Goal: Task Accomplishment & Management: Use online tool/utility

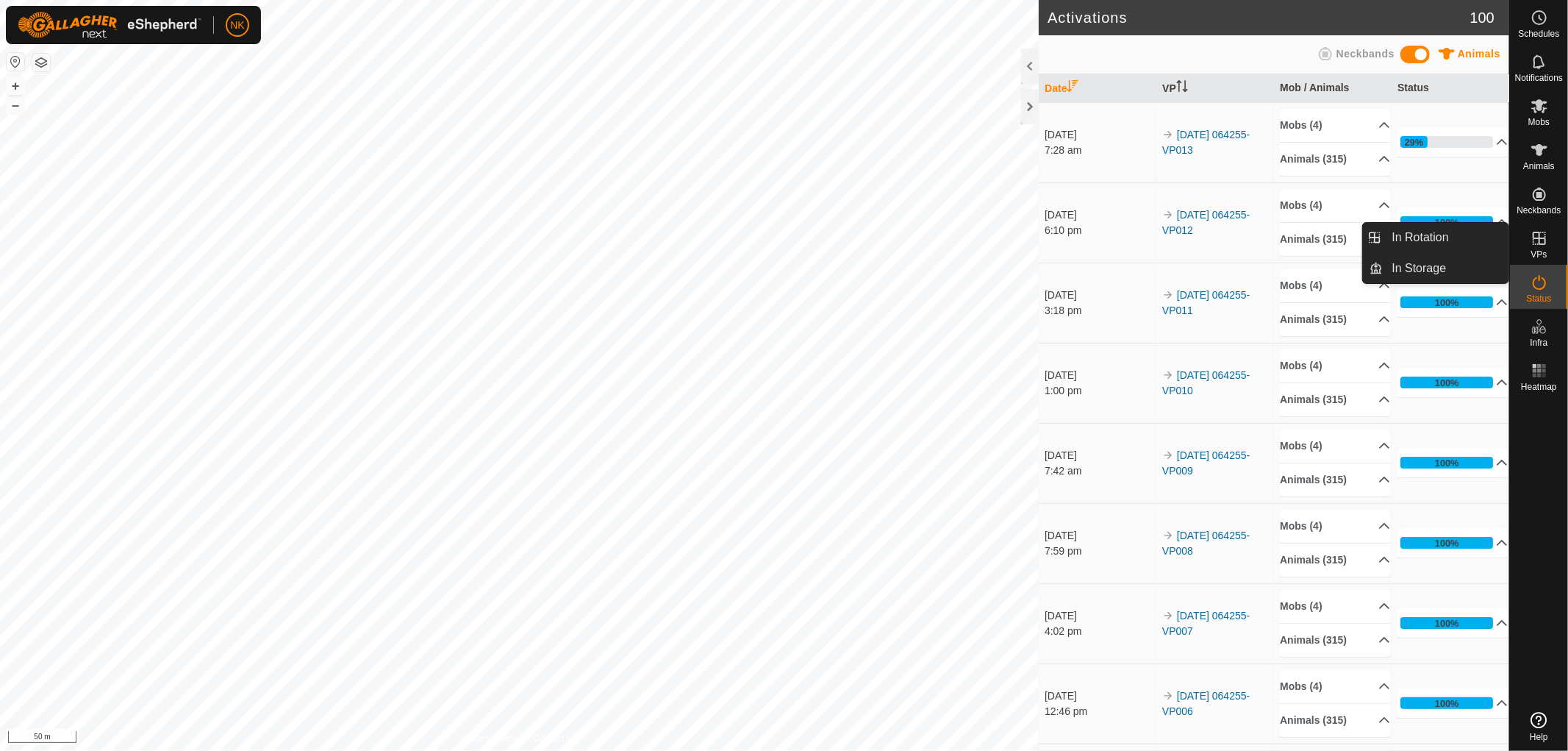
click at [1531, 243] on icon at bounding box center [1539, 238] width 18 height 18
click at [1429, 243] on link "In Rotation" at bounding box center [1446, 237] width 126 height 30
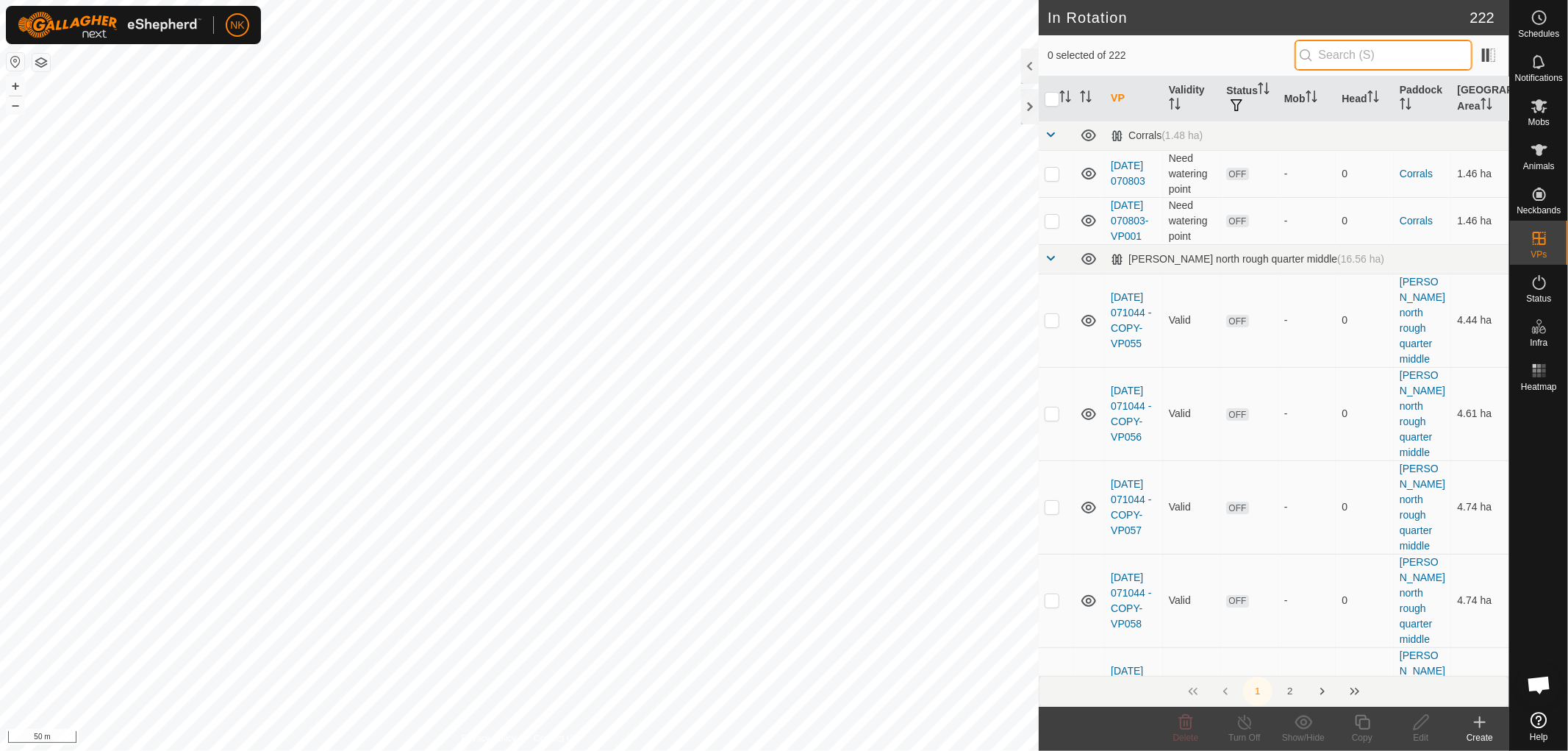
click at [1378, 56] on input "text" at bounding box center [1383, 55] width 178 height 31
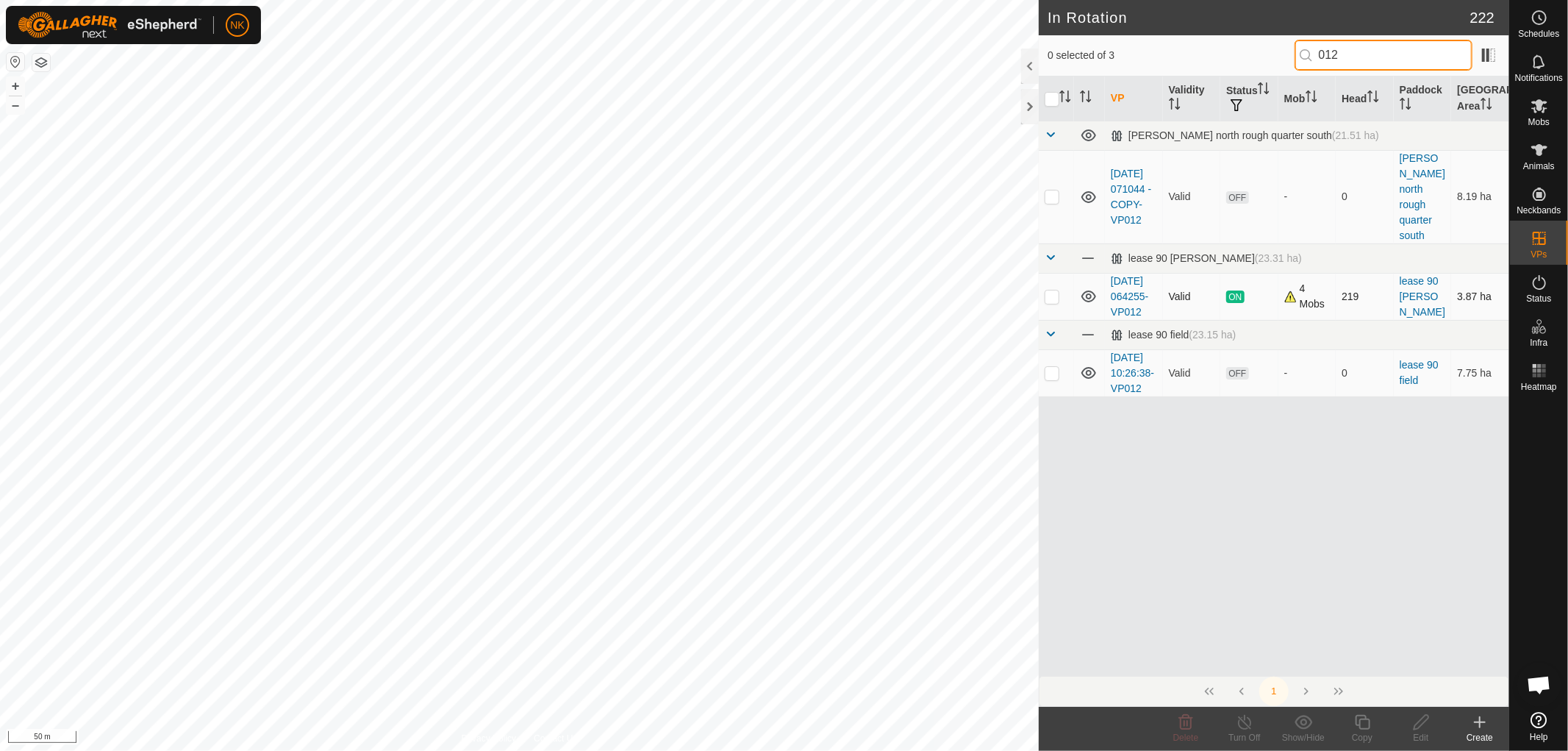
type input "012"
click at [1052, 291] on p-checkbox at bounding box center [1052, 297] width 14 height 12
click at [1053, 291] on p-checkbox at bounding box center [1052, 297] width 14 height 12
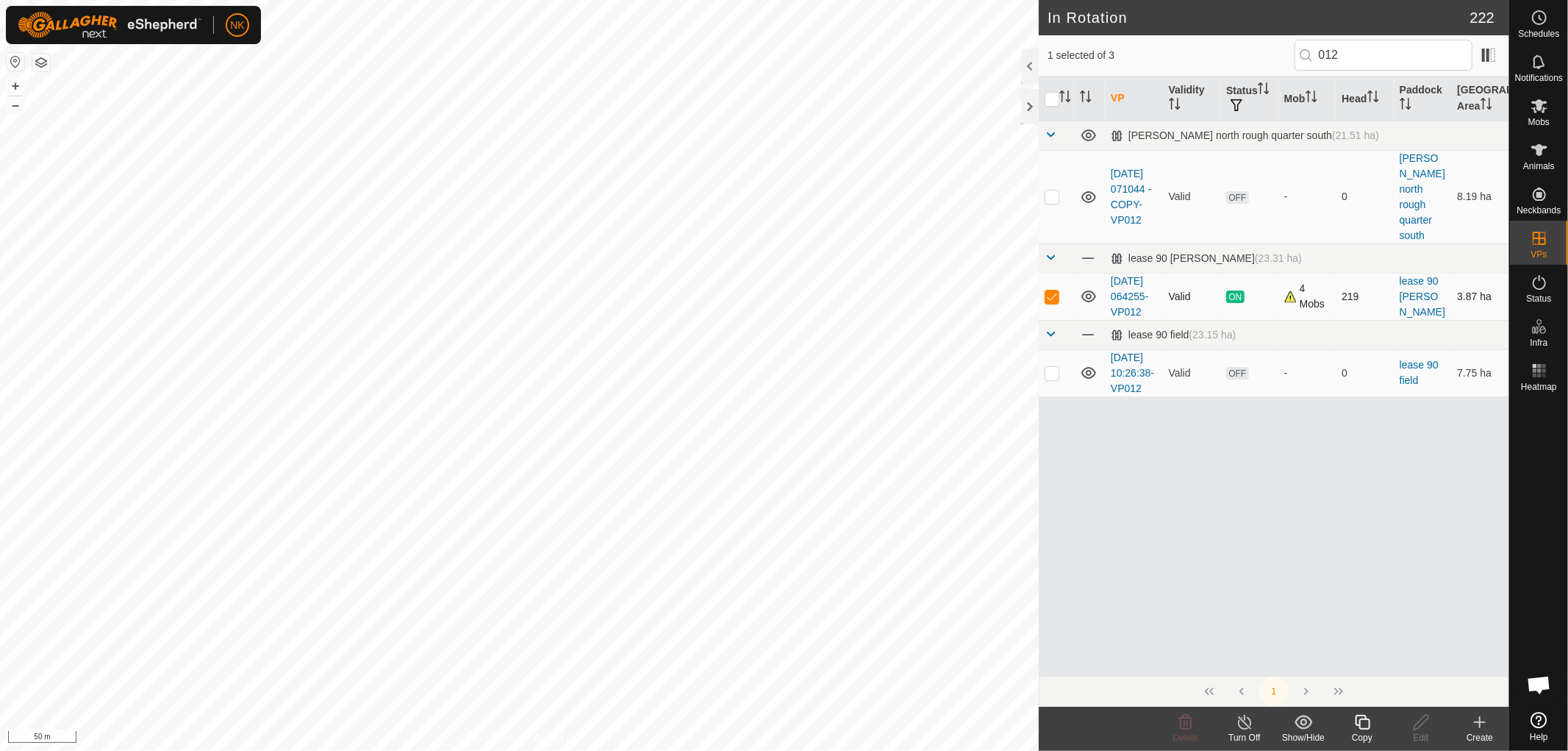
checkbox input "false"
click at [1351, 50] on input "012" at bounding box center [1383, 55] width 178 height 31
type input "013"
click at [1049, 291] on p-checkbox at bounding box center [1052, 297] width 14 height 12
checkbox input "true"
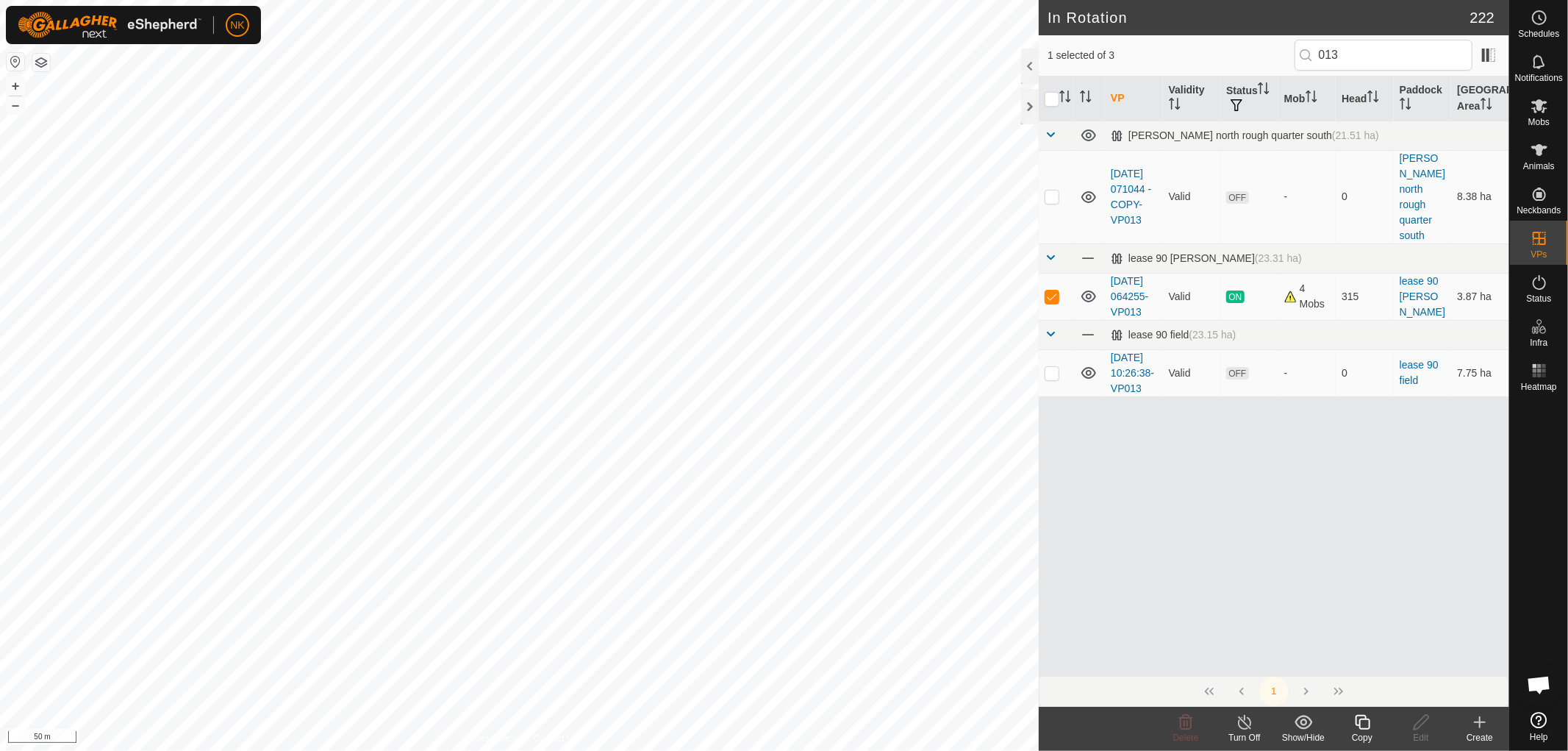
click at [1366, 728] on icon at bounding box center [1362, 721] width 19 height 18
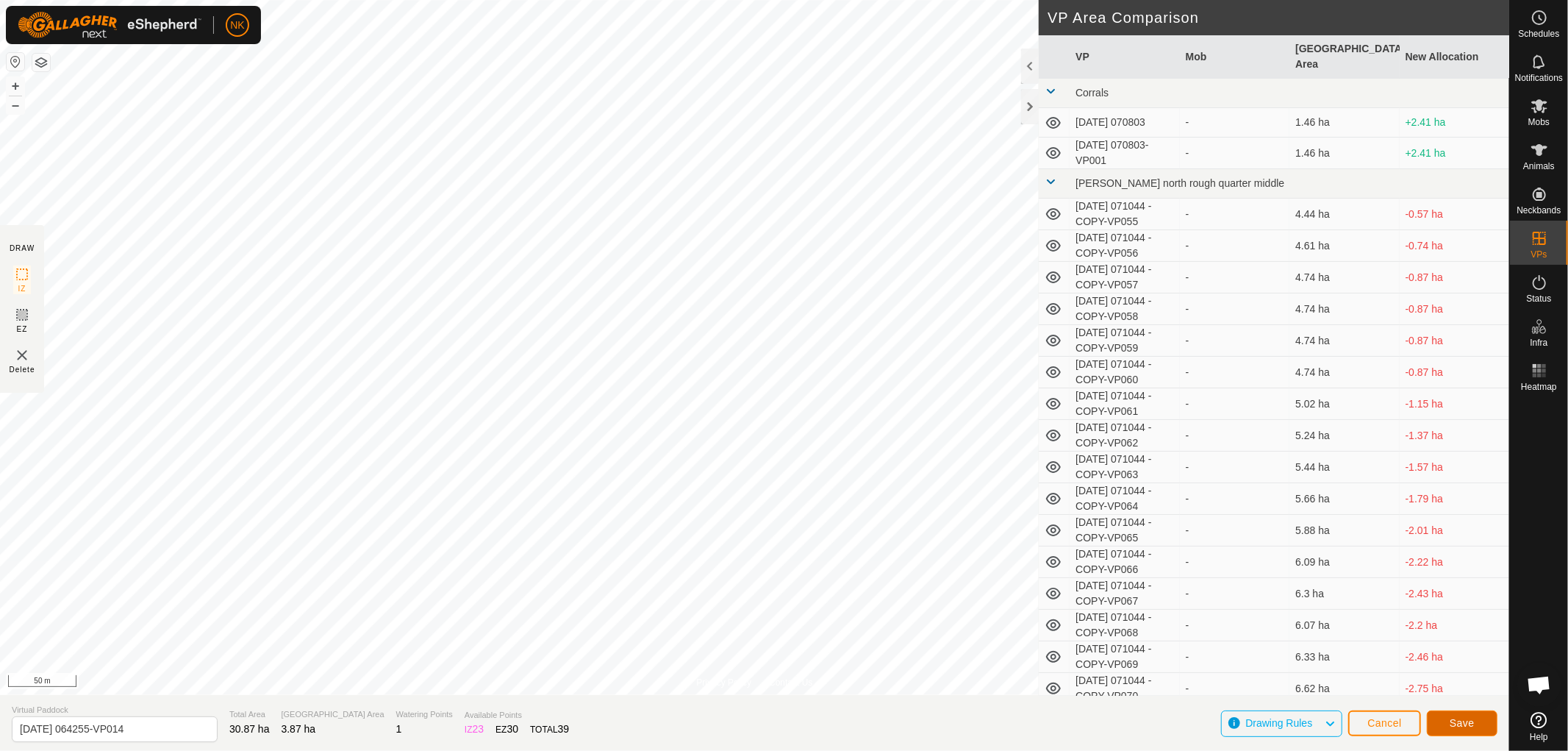
click at [1461, 726] on span "Save" at bounding box center [1462, 723] width 25 height 12
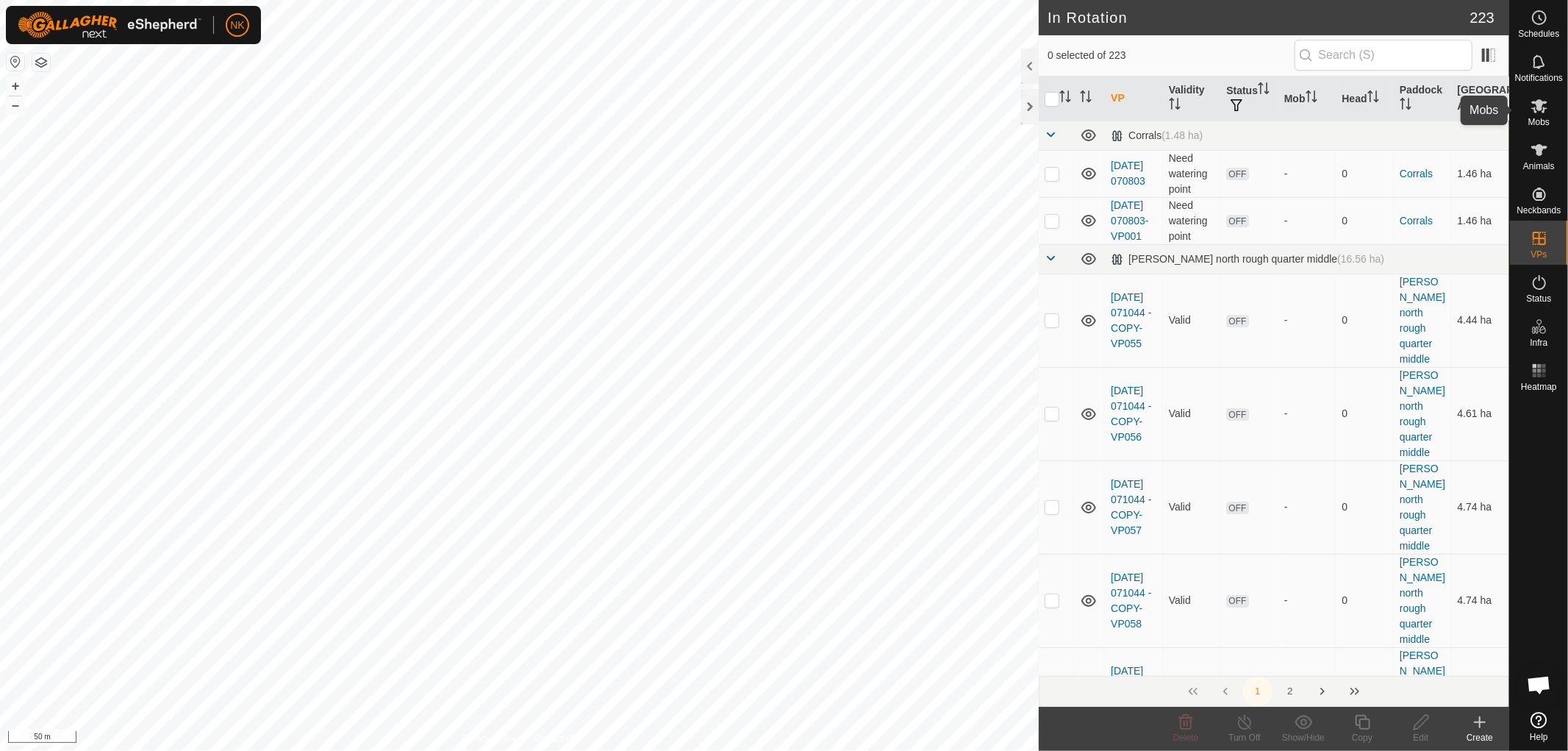
click at [1547, 112] on icon at bounding box center [1539, 105] width 18 height 18
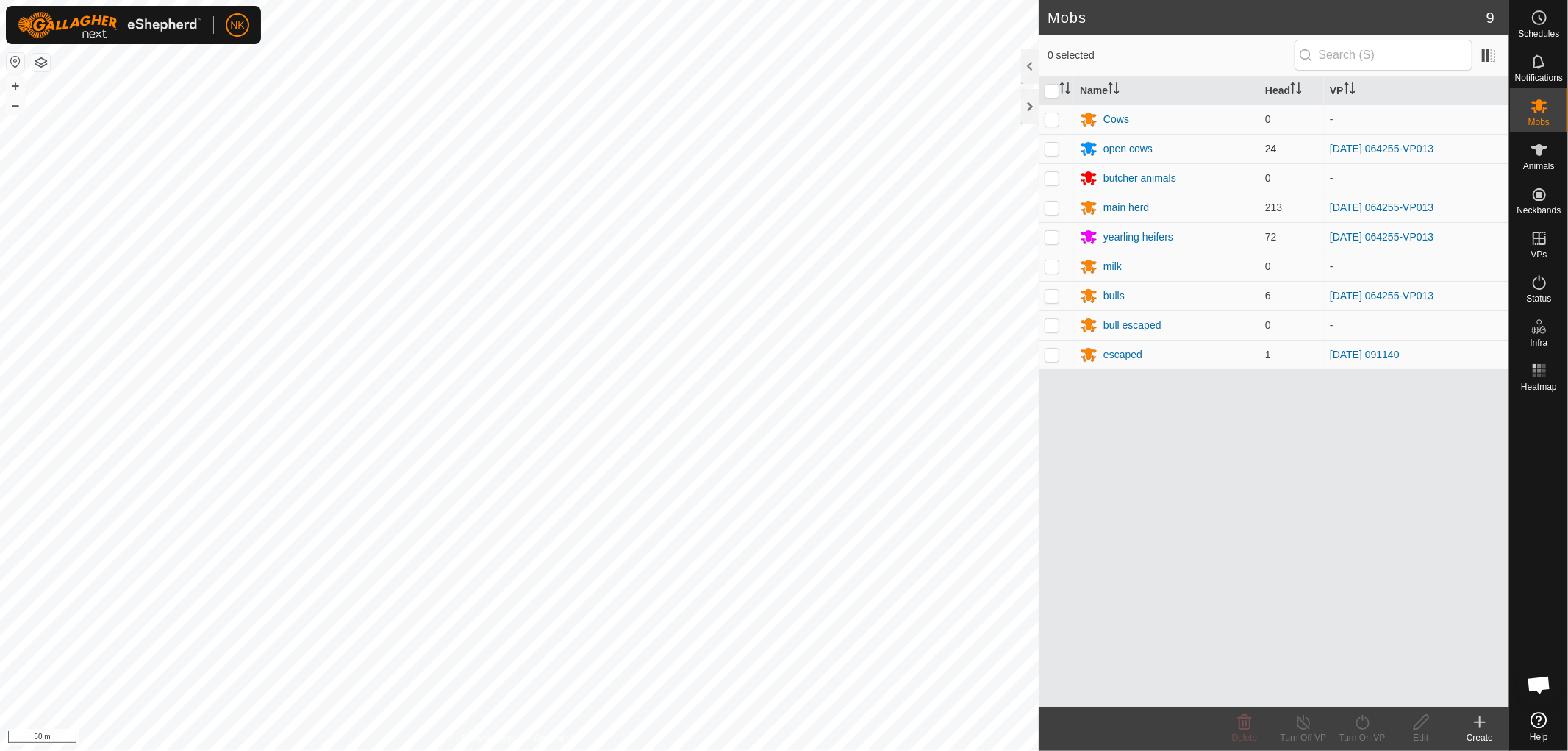
click at [1047, 153] on p-checkbox at bounding box center [1052, 148] width 14 height 12
checkbox input "true"
click at [1054, 206] on p-checkbox at bounding box center [1052, 207] width 14 height 12
checkbox input "true"
click at [1046, 239] on p-checkbox at bounding box center [1052, 237] width 14 height 12
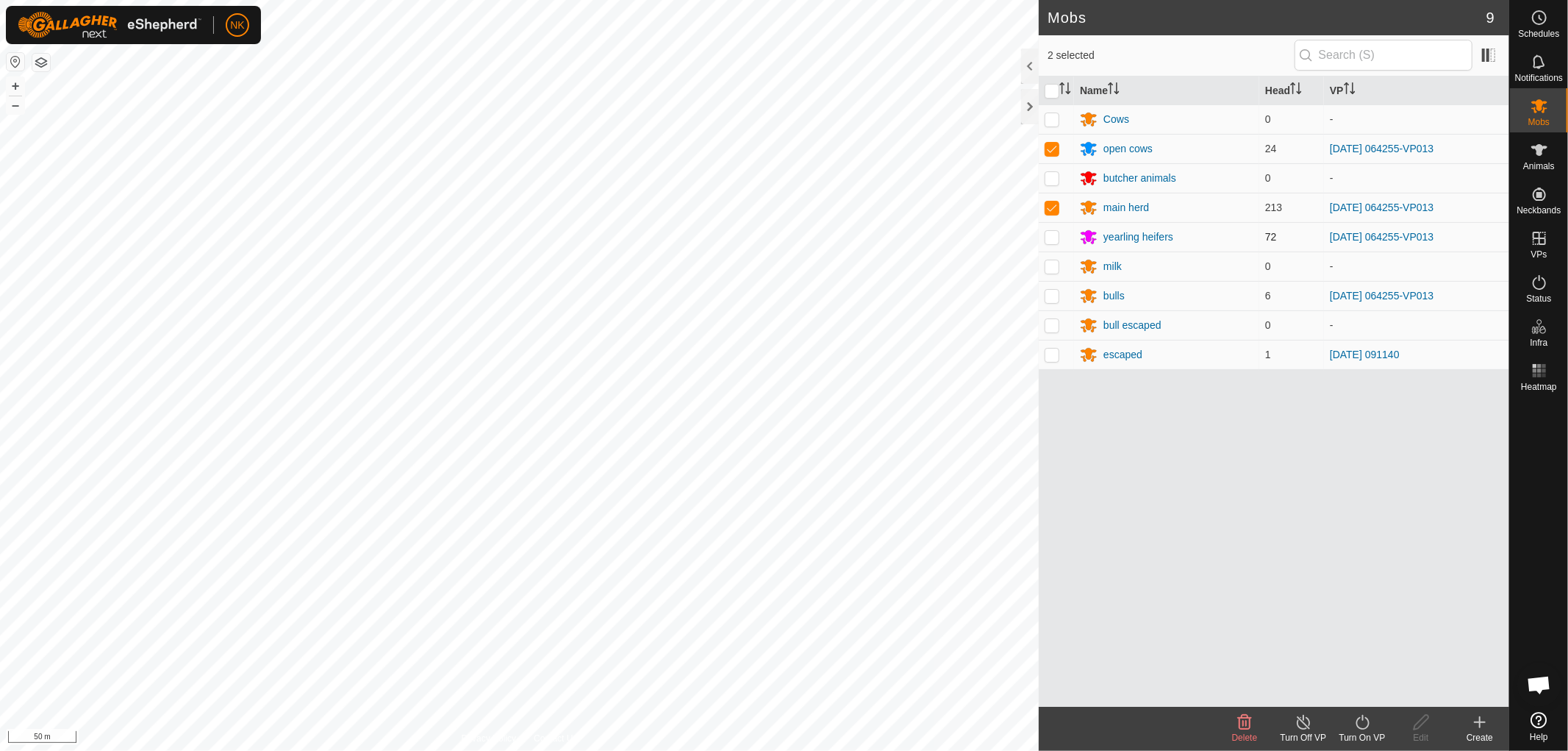
checkbox input "true"
click at [1052, 300] on p-checkbox at bounding box center [1052, 296] width 14 height 12
checkbox input "true"
click at [1357, 718] on icon at bounding box center [1362, 721] width 19 height 18
click at [1357, 682] on link "Now" at bounding box center [1406, 689] width 146 height 30
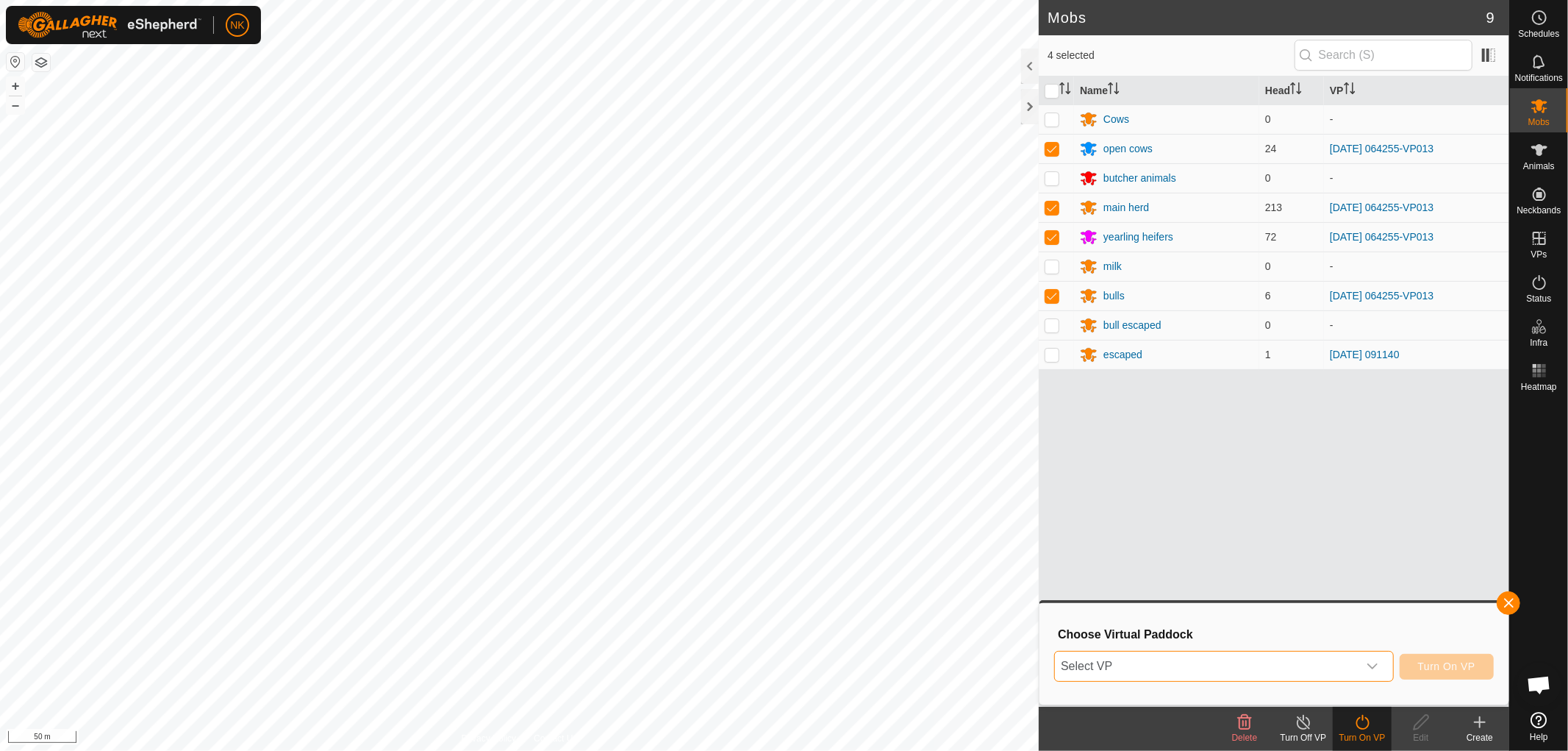
click at [1292, 662] on span "Select VP" at bounding box center [1206, 666] width 302 height 30
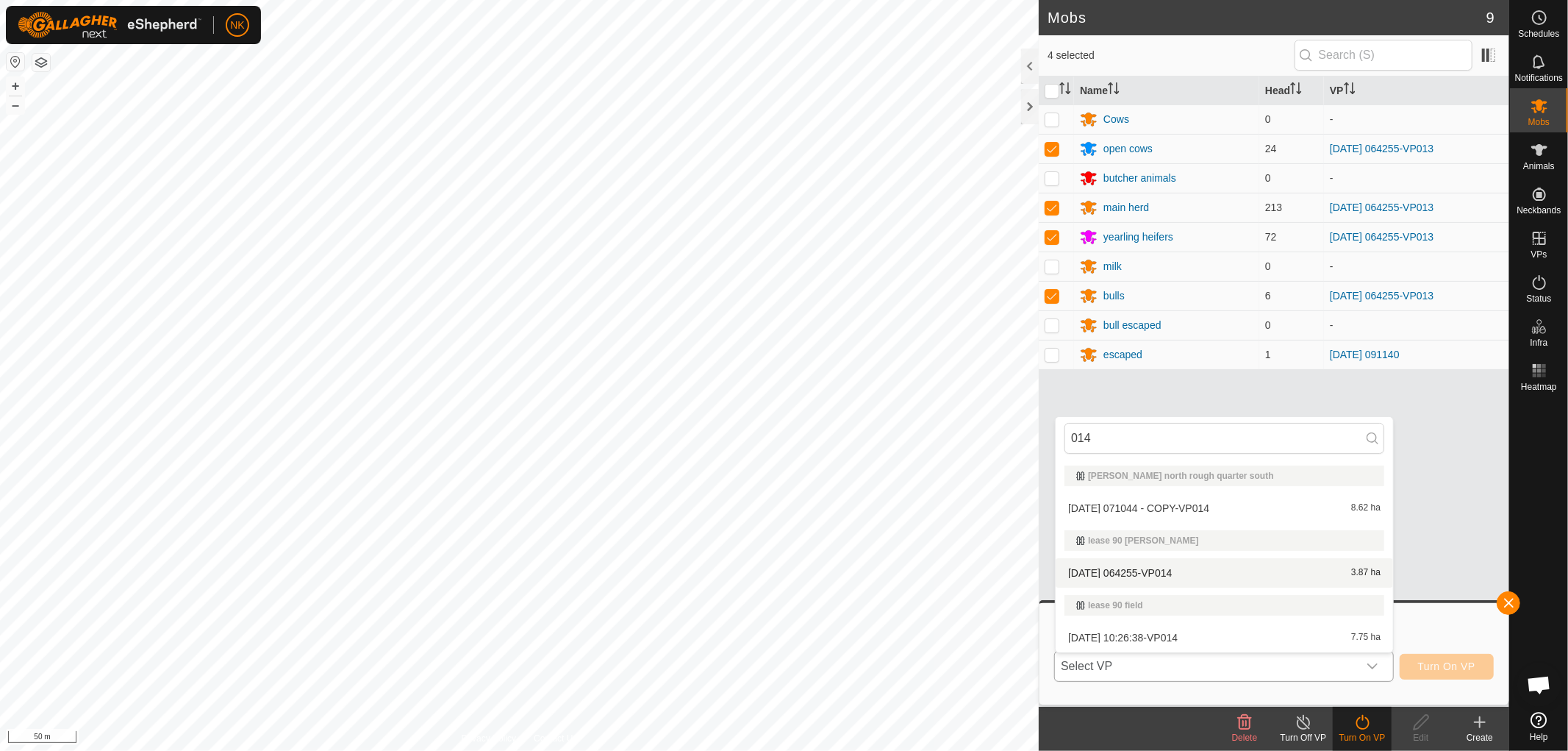
type input "014"
click at [1142, 572] on li "2025-09-23 064255-VP014 3.87 ha" at bounding box center [1224, 572] width 337 height 30
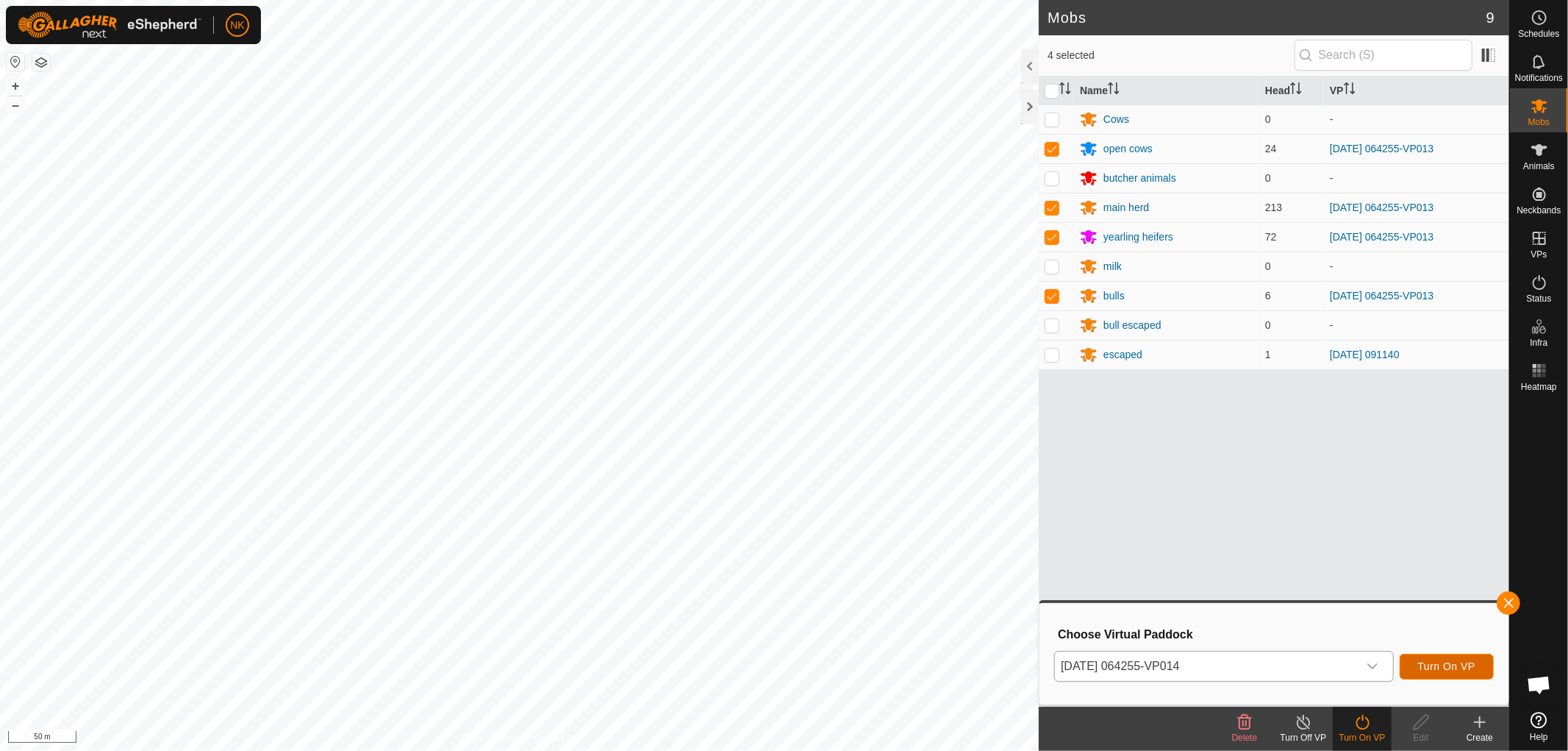
click at [1427, 675] on button "Turn On VP" at bounding box center [1447, 667] width 94 height 26
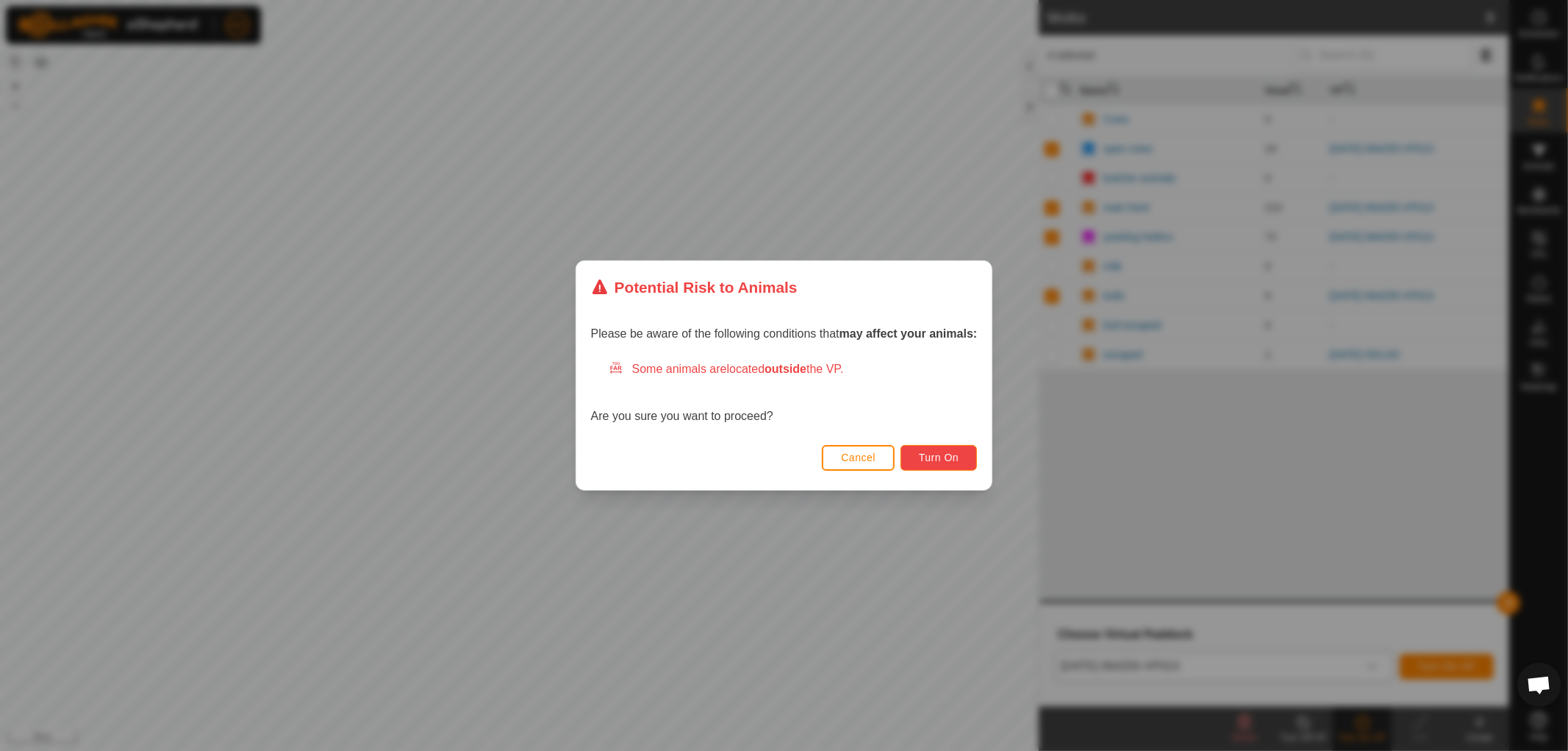
click at [930, 460] on span "Turn On" at bounding box center [939, 458] width 40 height 12
